Goal: Navigation & Orientation: Find specific page/section

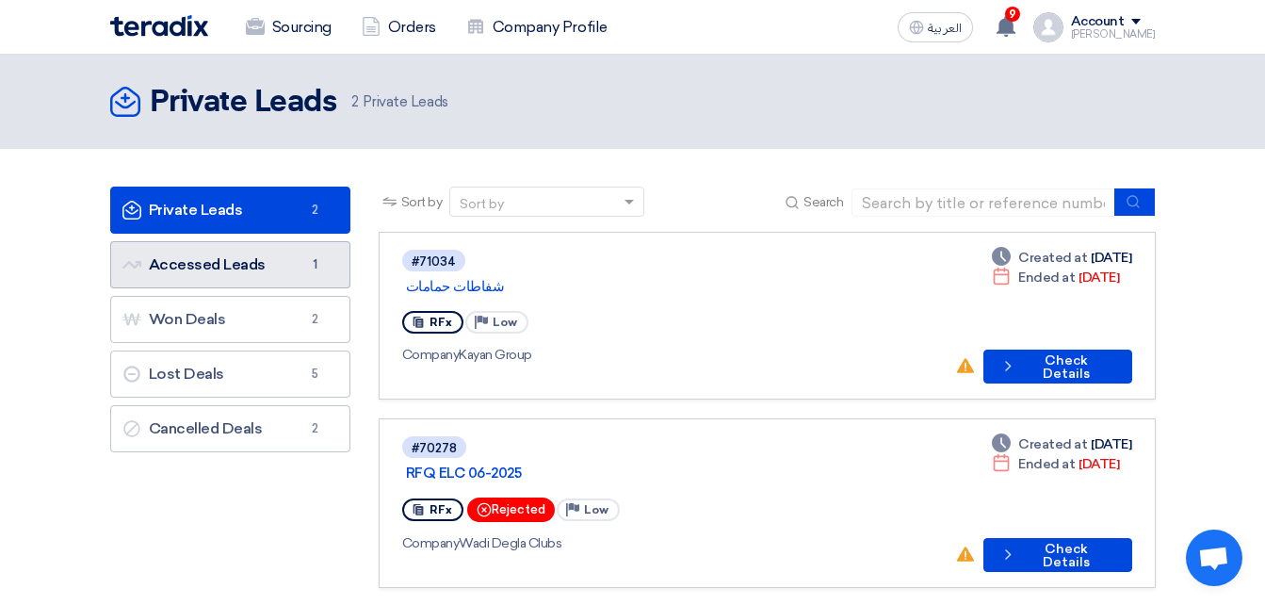
click at [262, 274] on link "Accessed Leads Accessed Leads 1" at bounding box center [230, 264] width 240 height 47
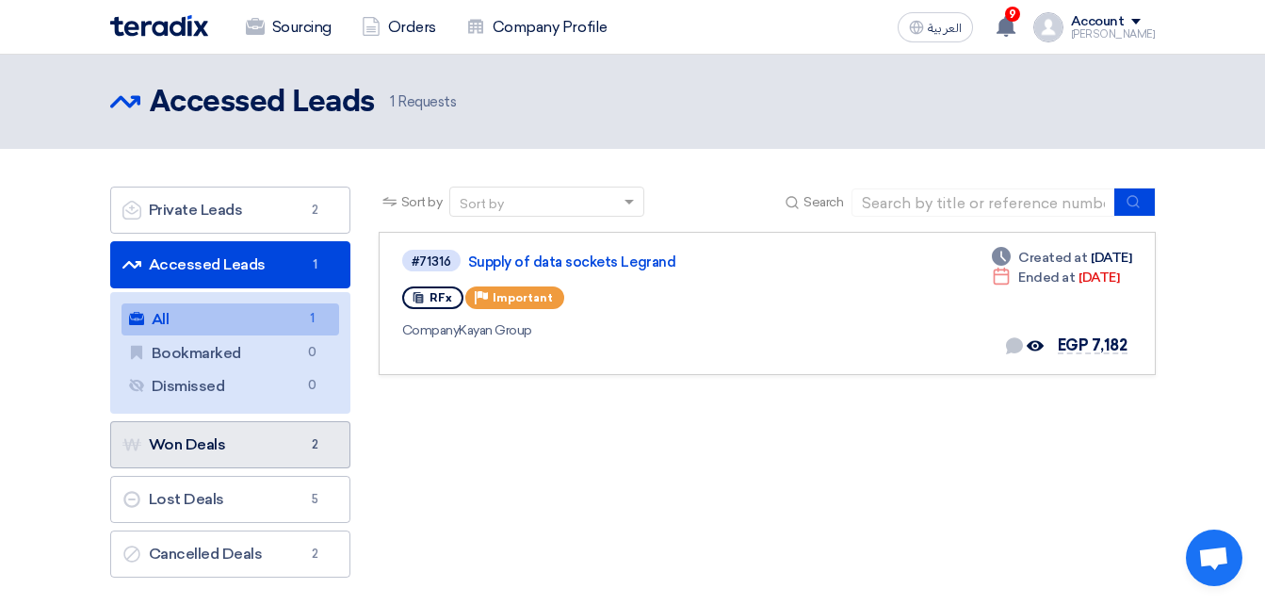
click at [252, 444] on link "Won Deals Won Deals 2" at bounding box center [230, 444] width 240 height 47
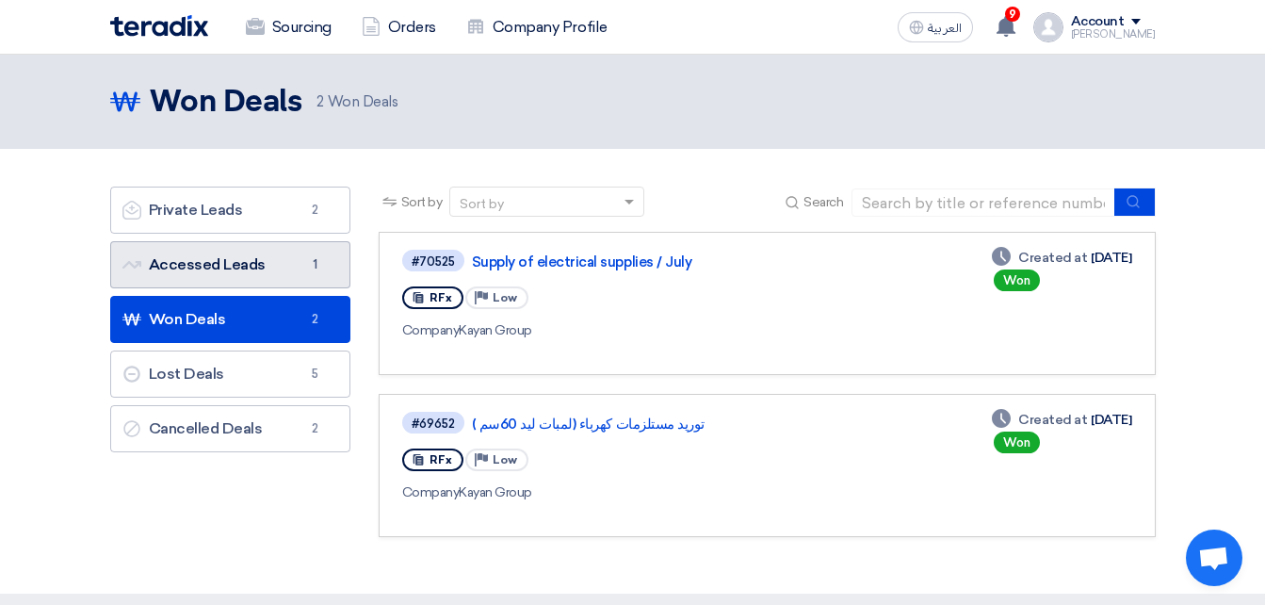
click at [188, 274] on link "Accessed Leads Accessed Leads 1" at bounding box center [230, 264] width 240 height 47
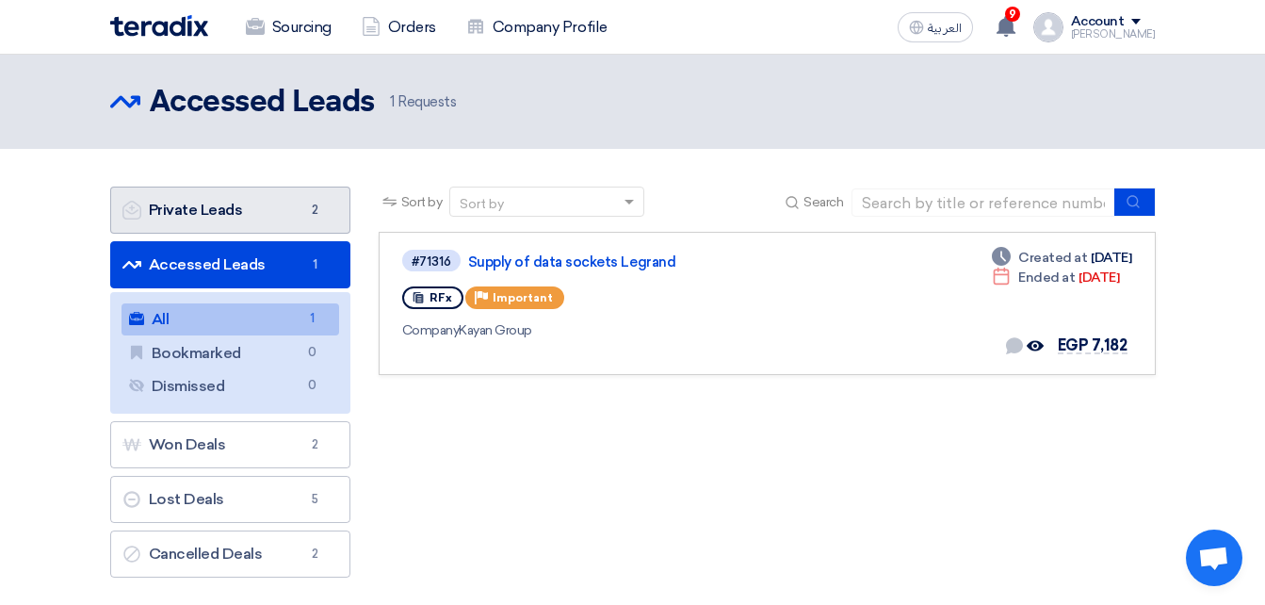
click at [182, 224] on link "Private Leads Private Leads 2" at bounding box center [230, 210] width 240 height 47
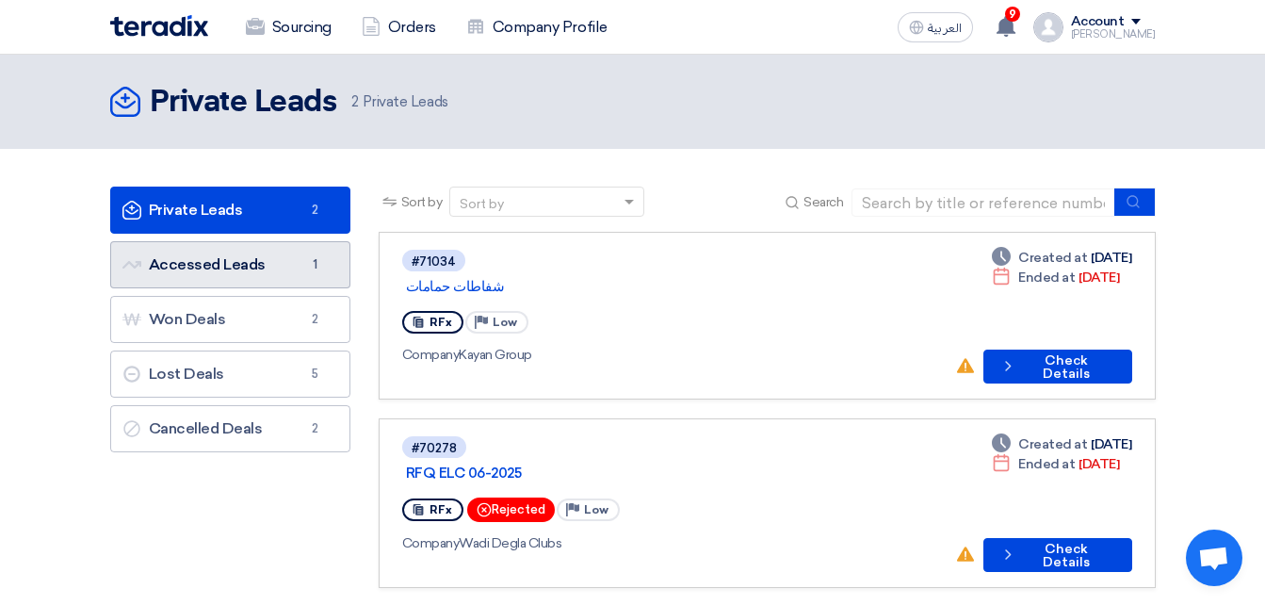
click at [176, 243] on link "Accessed Leads Accessed Leads 1" at bounding box center [230, 264] width 240 height 47
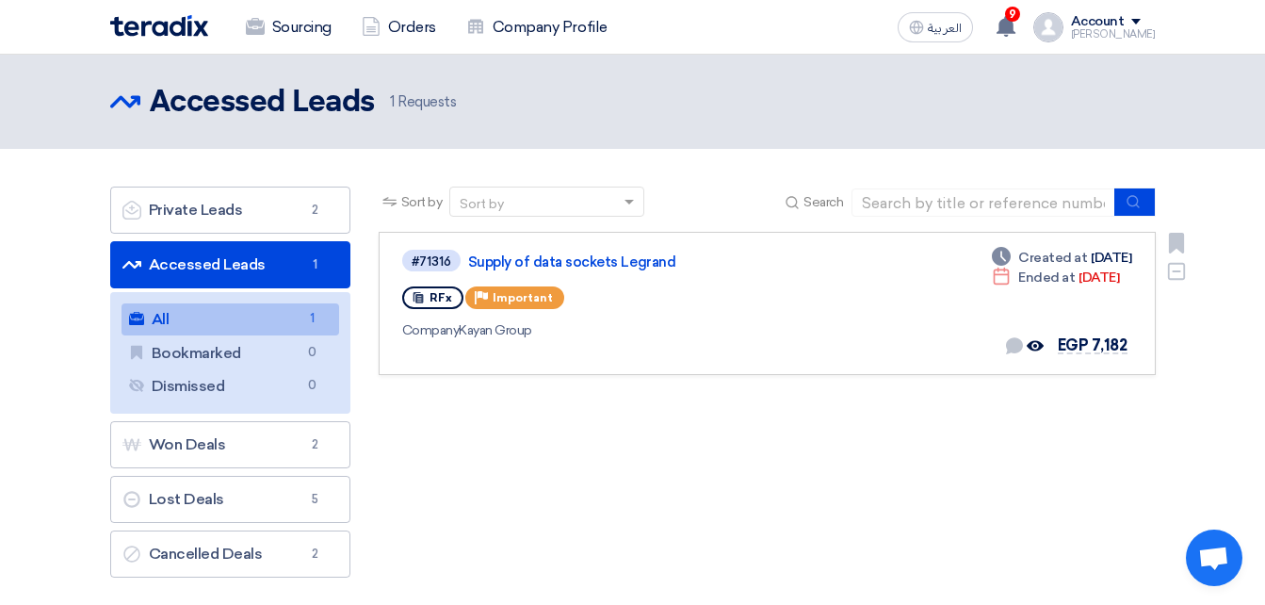
click at [659, 319] on div "#71316 Supply of data sockets Legrand RFx Priority Important Company Kayan Group" at bounding box center [672, 303] width 541 height 111
click at [714, 289] on div "RFx Priority Important" at bounding box center [672, 298] width 541 height 30
click at [522, 255] on link "Supply of data sockets Legrand" at bounding box center [703, 261] width 471 height 17
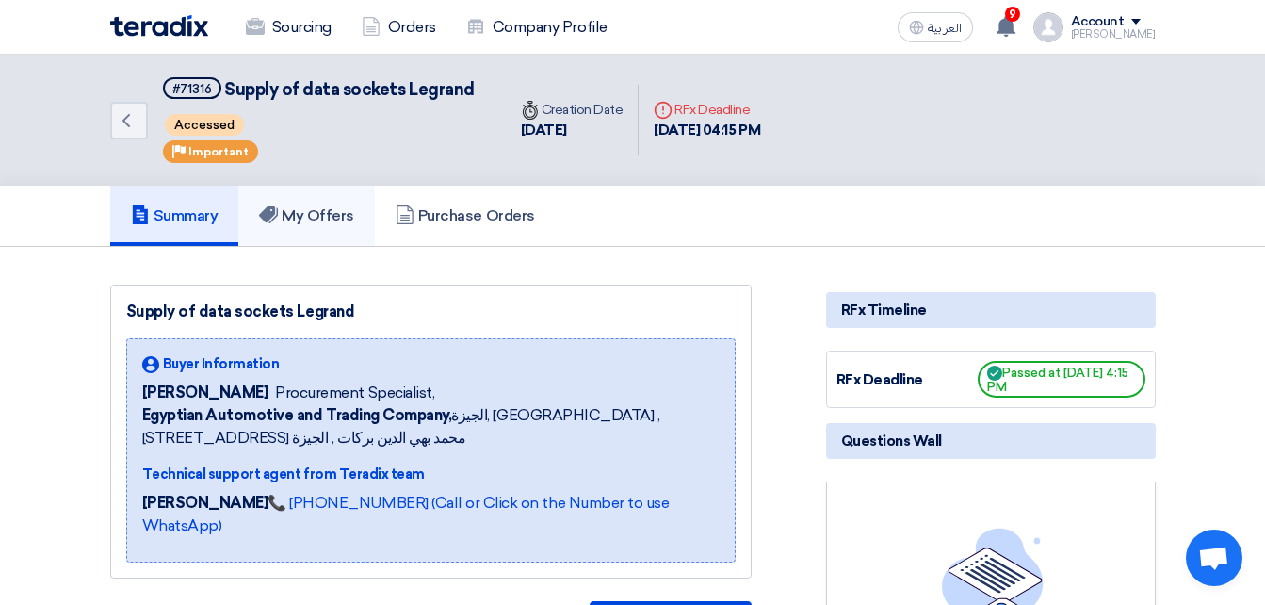
click at [315, 203] on link "My Offers" at bounding box center [306, 216] width 137 height 60
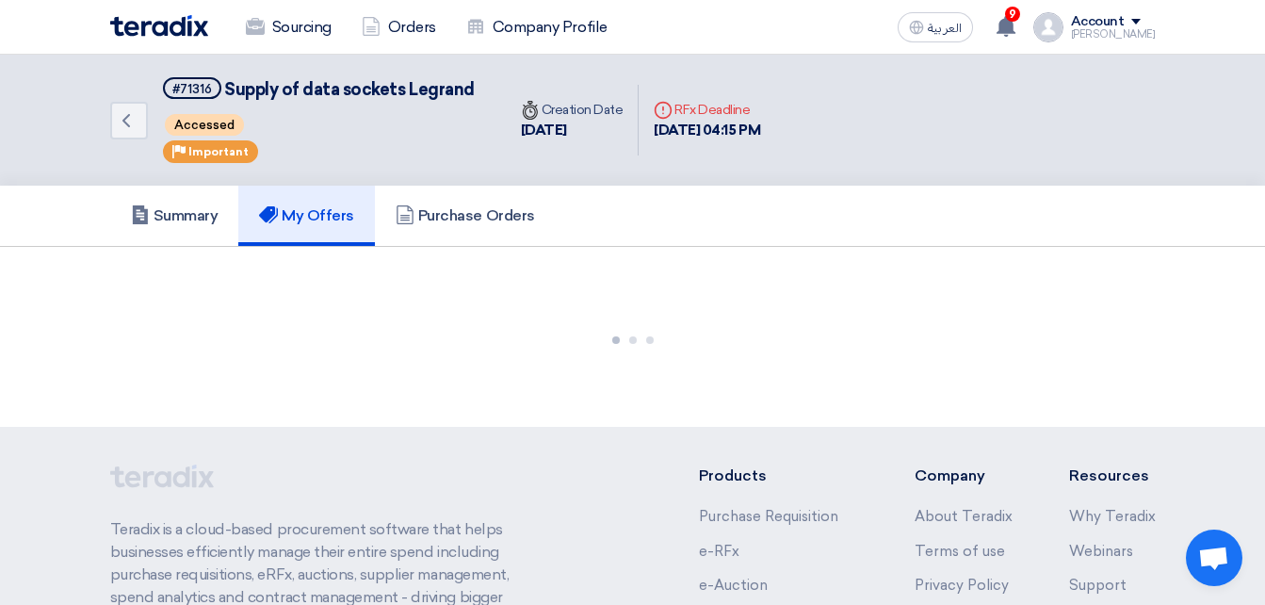
click at [315, 203] on link "My Offers" at bounding box center [306, 216] width 137 height 60
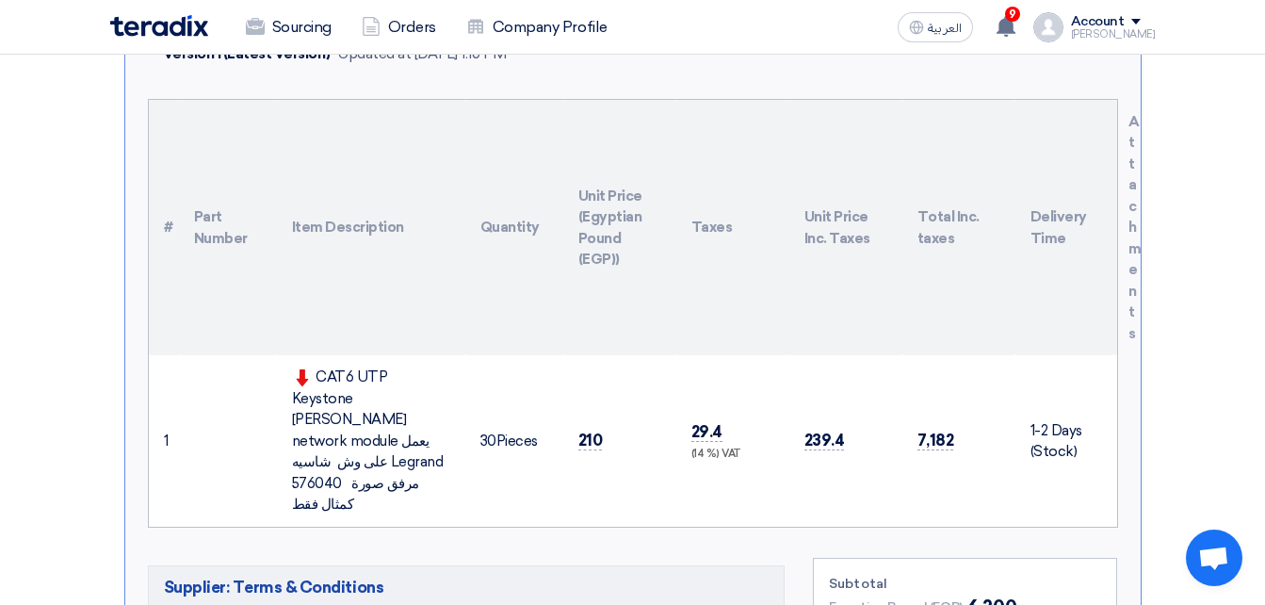
scroll to position [431, 0]
